Goal: Transaction & Acquisition: Purchase product/service

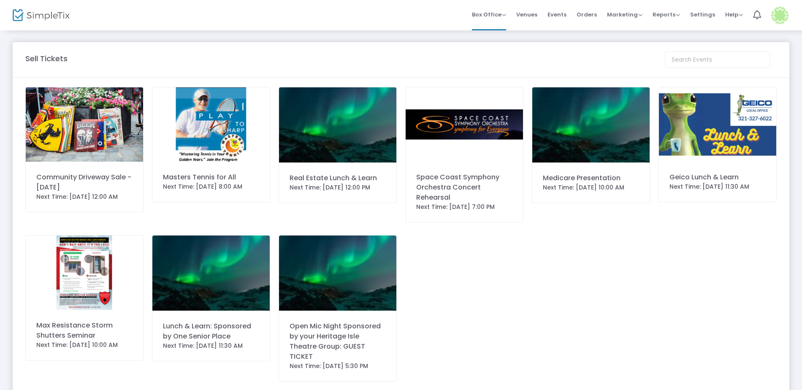
click at [585, 140] on img at bounding box center [590, 124] width 117 height 75
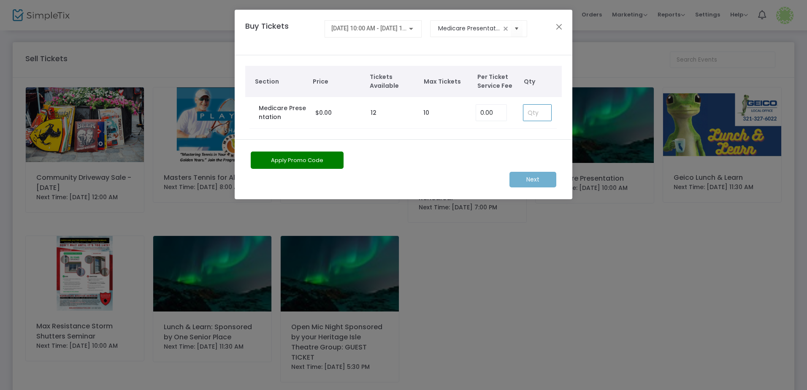
click at [535, 118] on input at bounding box center [537, 113] width 28 height 16
type input "1"
click at [546, 180] on m-button "Next" at bounding box center [532, 180] width 47 height 16
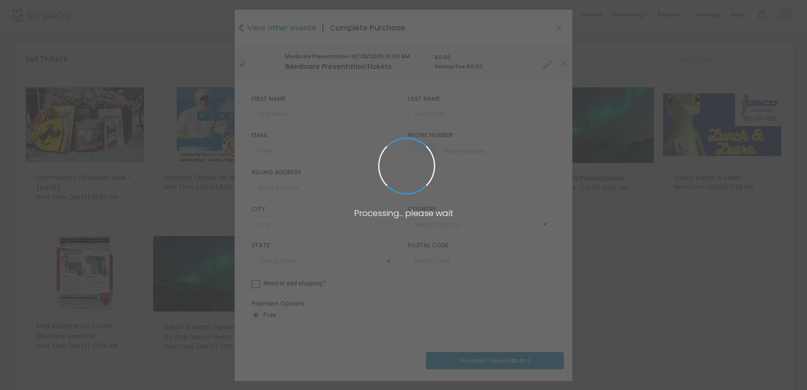
type input "[GEOGRAPHIC_DATA]"
type input "[US_STATE]"
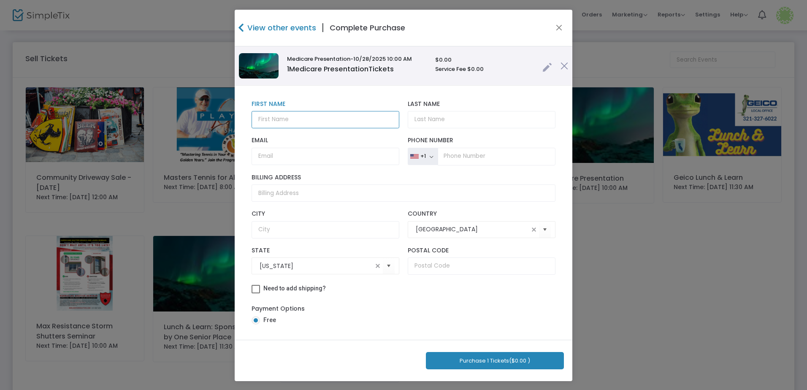
click at [306, 122] on input "text" at bounding box center [326, 119] width 148 height 17
type input "[US_STATE]"
type input "[PERSON_NAME]"
click at [282, 153] on input "Email" at bounding box center [326, 156] width 148 height 17
type input "[EMAIL_ADDRESS][DOMAIN_NAME]"
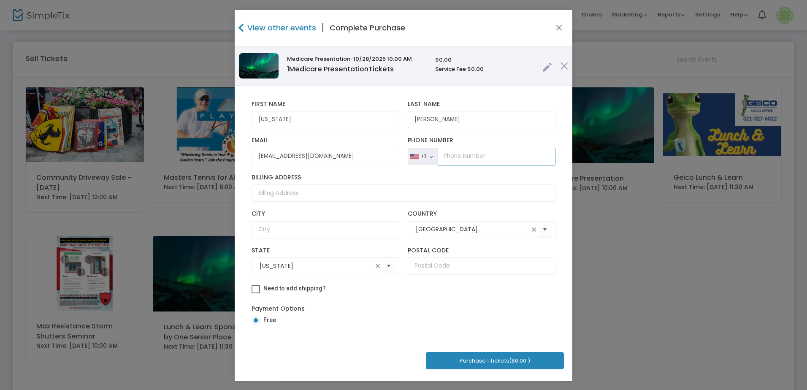
drag, startPoint x: 465, startPoint y: 154, endPoint x: 485, endPoint y: 162, distance: 20.9
click at [465, 154] on input "tel" at bounding box center [497, 157] width 118 height 18
type input "[PHONE_NUMBER]"
drag, startPoint x: 268, startPoint y: 229, endPoint x: 326, endPoint y: 222, distance: 58.7
click at [268, 229] on input "text" at bounding box center [326, 229] width 148 height 17
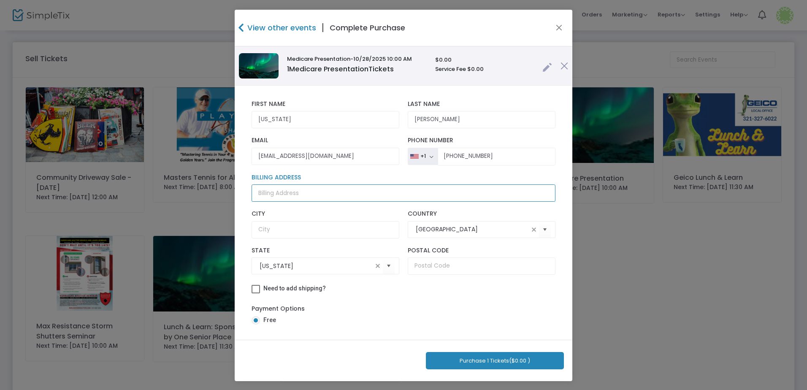
drag, startPoint x: 271, startPoint y: 193, endPoint x: 278, endPoint y: 186, distance: 9.3
click at [271, 193] on input "Billing Address" at bounding box center [404, 192] width 304 height 17
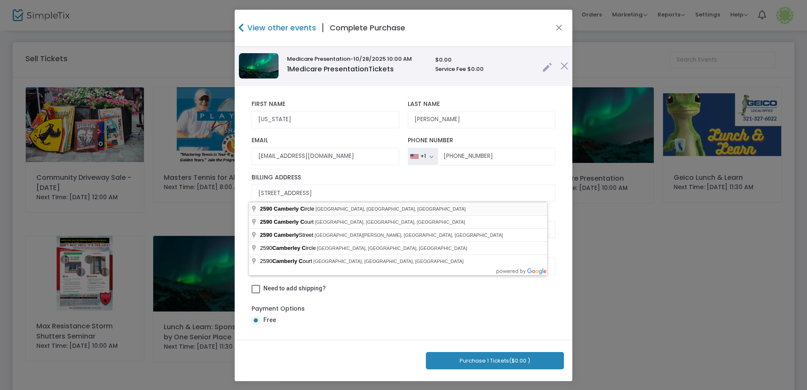
type input "[STREET_ADDRESS]"
type input "[GEOGRAPHIC_DATA]"
type input "32940"
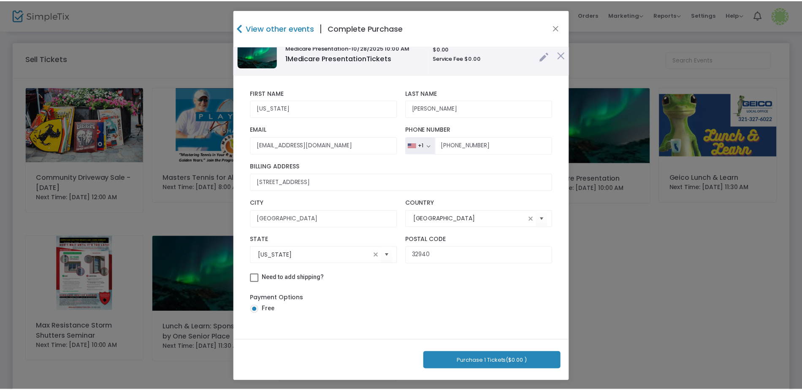
scroll to position [1, 0]
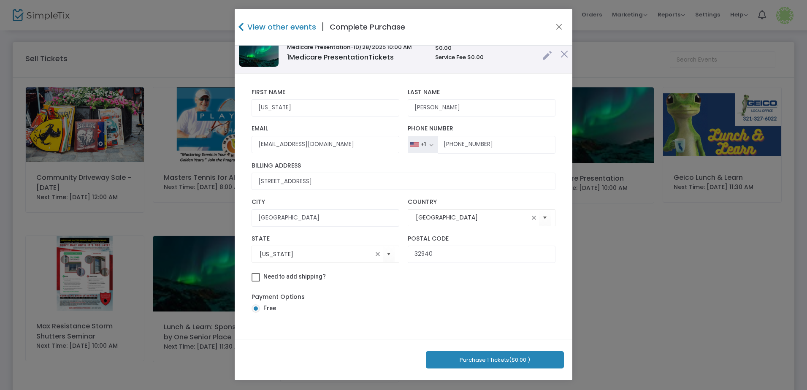
click at [492, 358] on button "Purchase 1 Tickets ($0.00 )" at bounding box center [495, 359] width 138 height 17
